Goal: Task Accomplishment & Management: Use online tool/utility

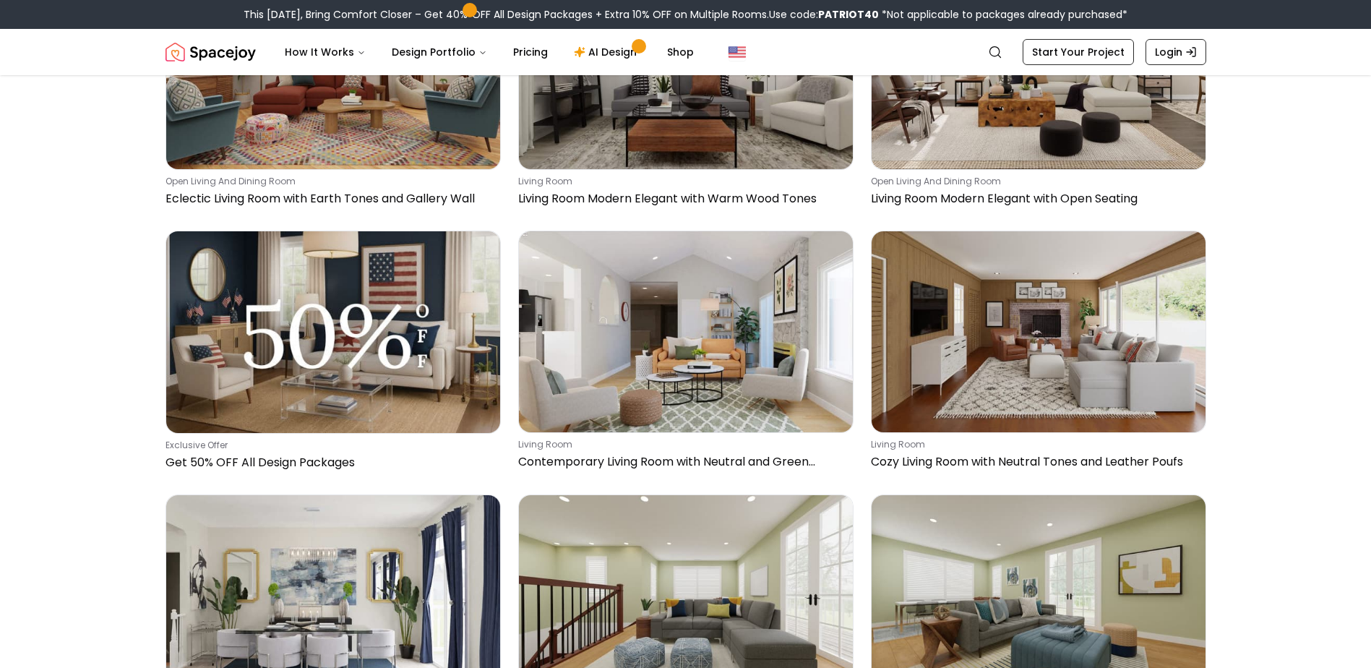
scroll to position [217, 0]
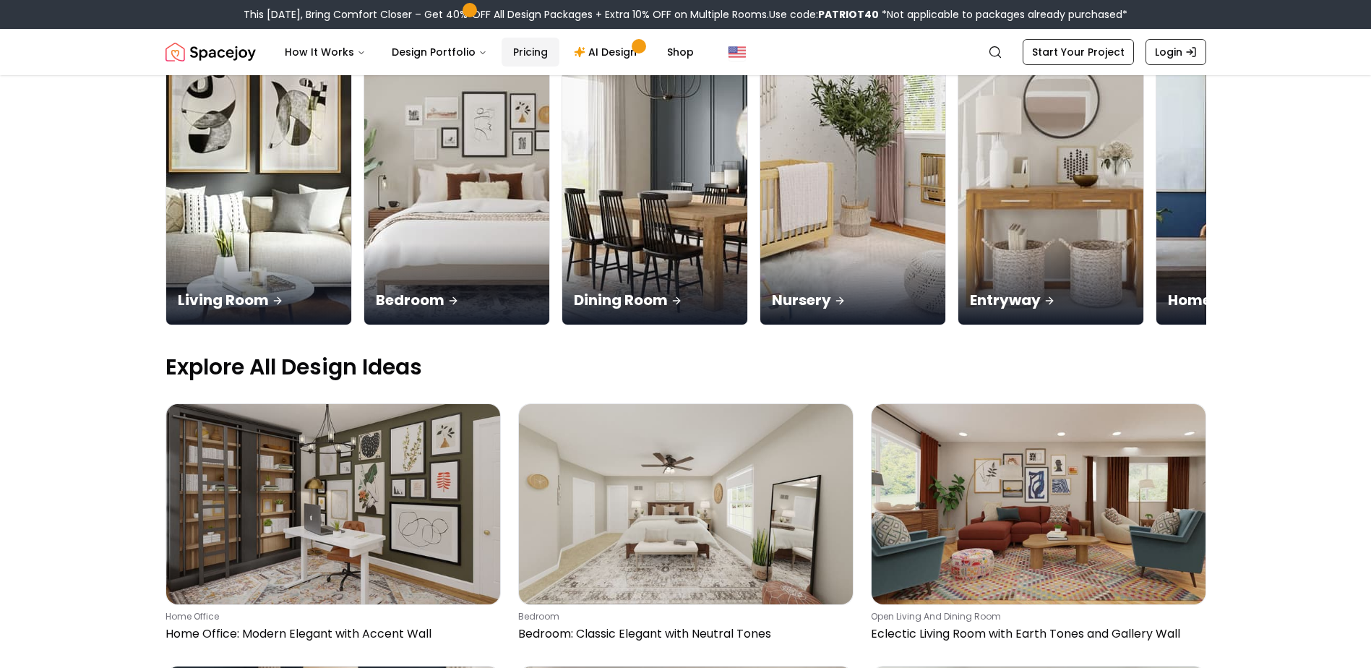
click at [532, 54] on link "Pricing" at bounding box center [530, 52] width 58 height 29
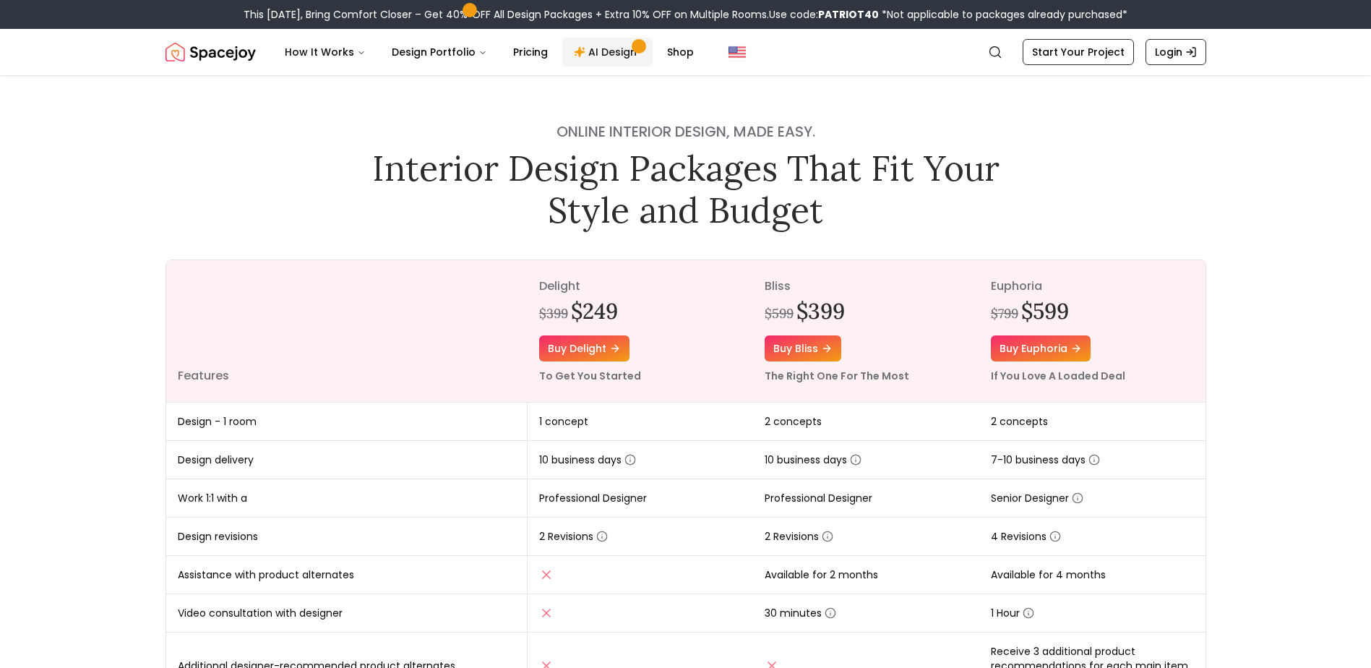
click at [613, 58] on link "AI Design" at bounding box center [607, 52] width 90 height 29
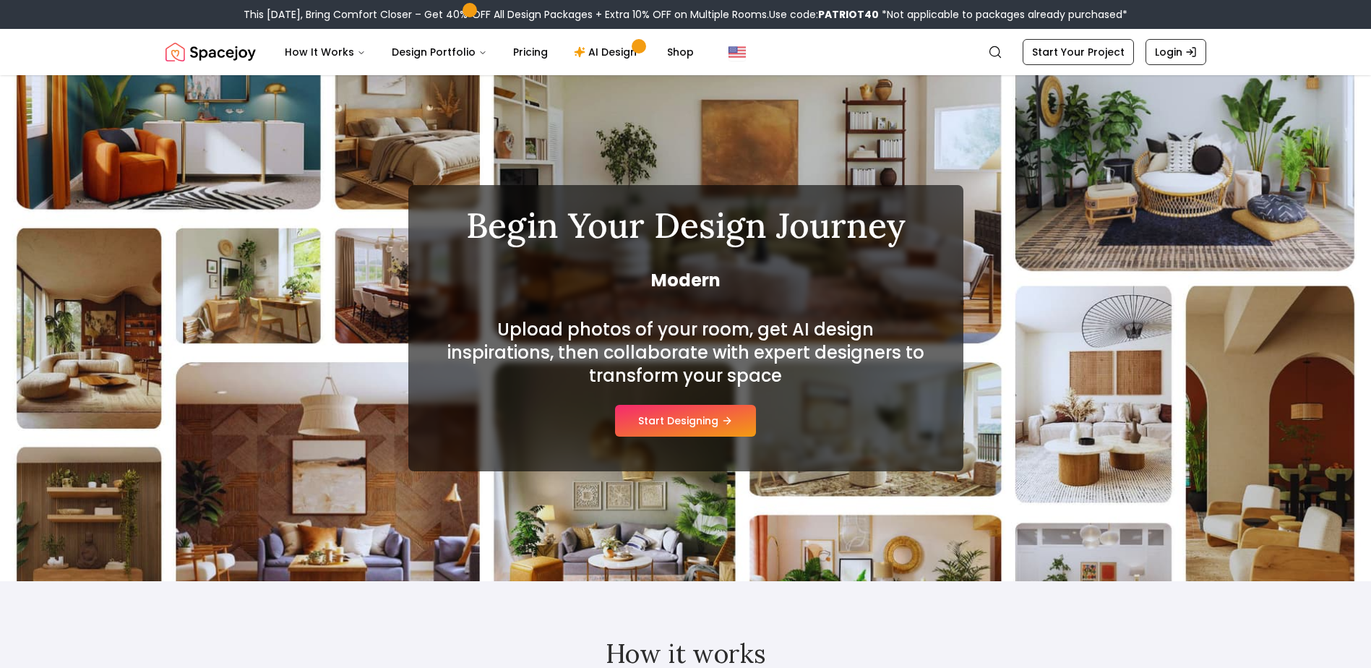
click at [736, 418] on button "Start Designing" at bounding box center [685, 421] width 141 height 32
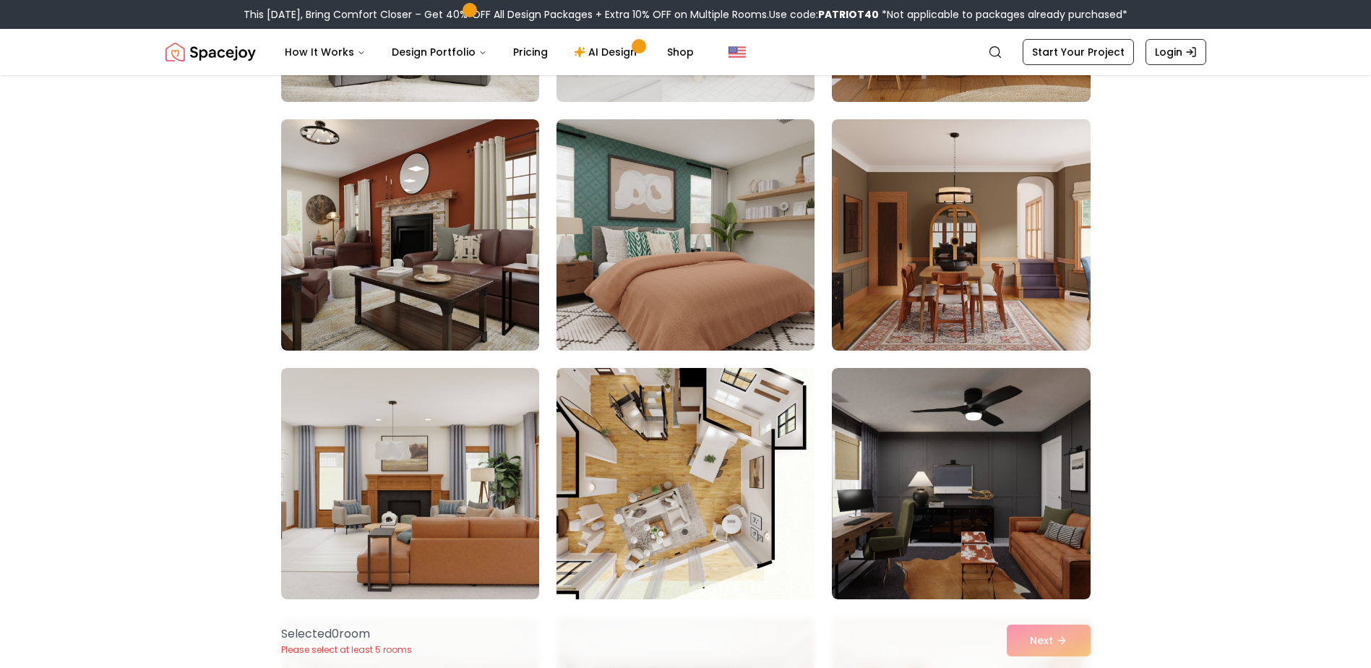
scroll to position [1084, 0]
